Goal: Find specific page/section: Find specific page/section

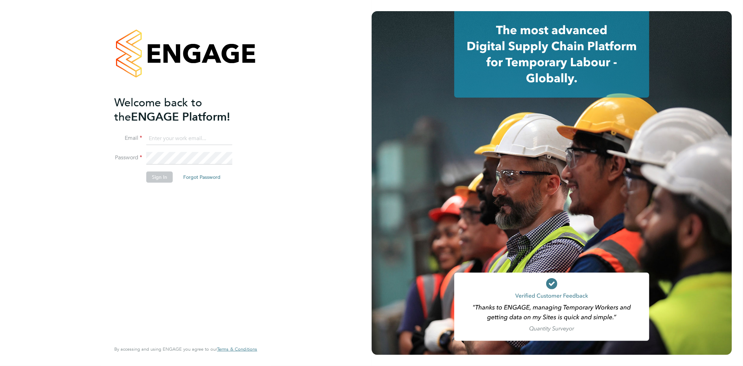
type input "seddon@psrsolutions.co.uk"
click at [164, 179] on button "Sign In" at bounding box center [159, 176] width 26 height 11
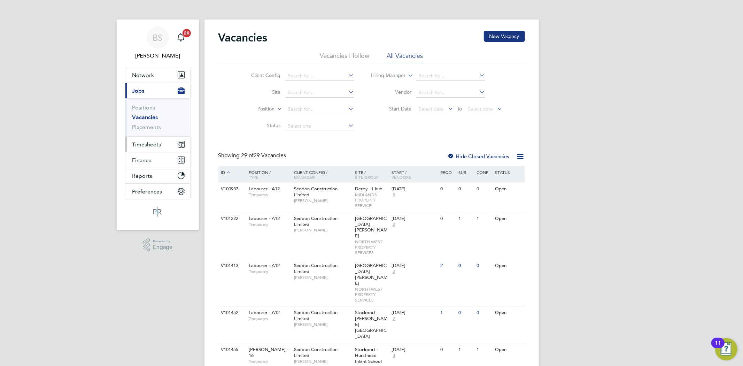
click at [152, 144] on span "Timesheets" at bounding box center [146, 144] width 29 height 7
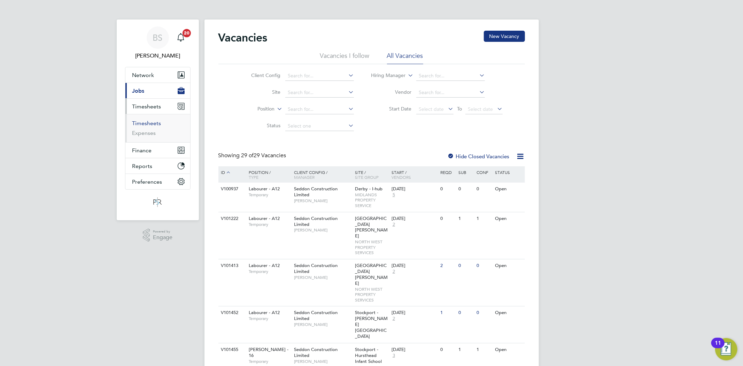
click at [148, 124] on link "Timesheets" at bounding box center [146, 123] width 29 height 7
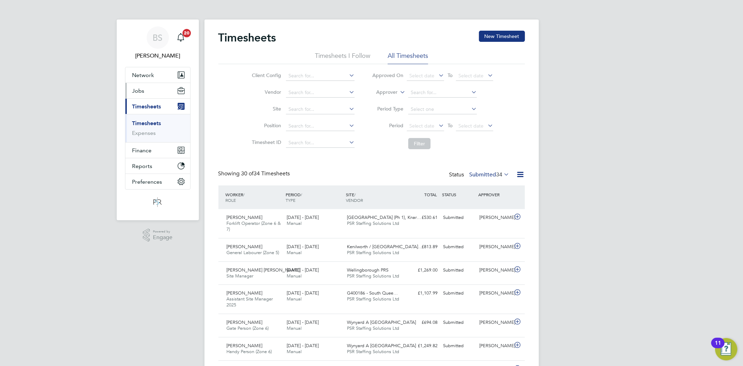
click at [141, 91] on span "Jobs" at bounding box center [138, 90] width 12 height 7
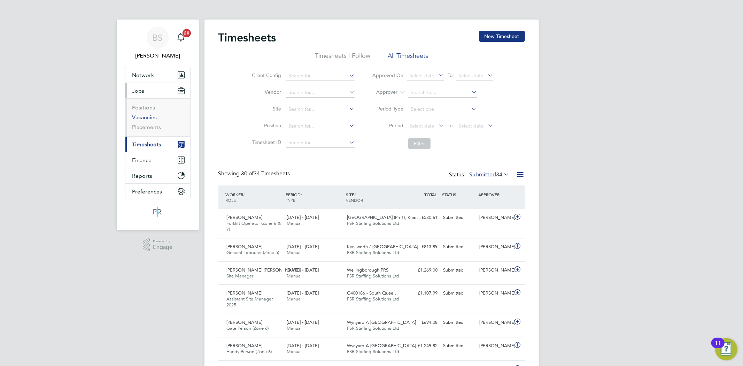
click at [147, 115] on link "Vacancies" at bounding box center [144, 117] width 25 height 7
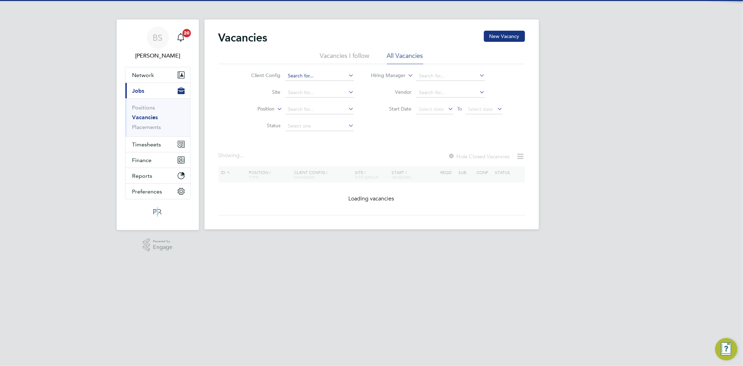
click at [290, 77] on input at bounding box center [319, 76] width 69 height 10
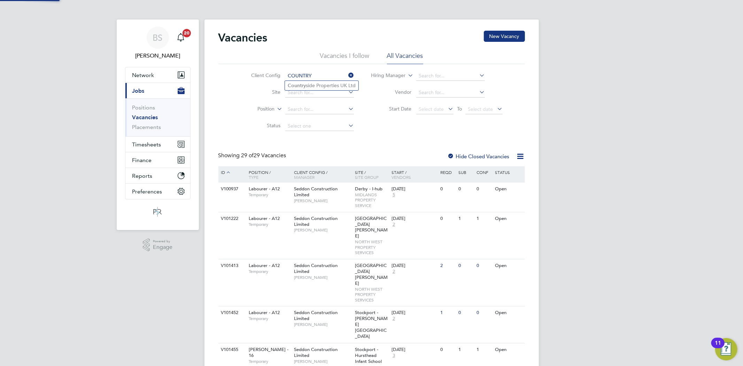
click at [305, 82] on li "Country side Properties UK Ltd" at bounding box center [322, 85] width 74 height 9
type input "Countryside Properties UK Ltd"
